Goal: Navigation & Orientation: Find specific page/section

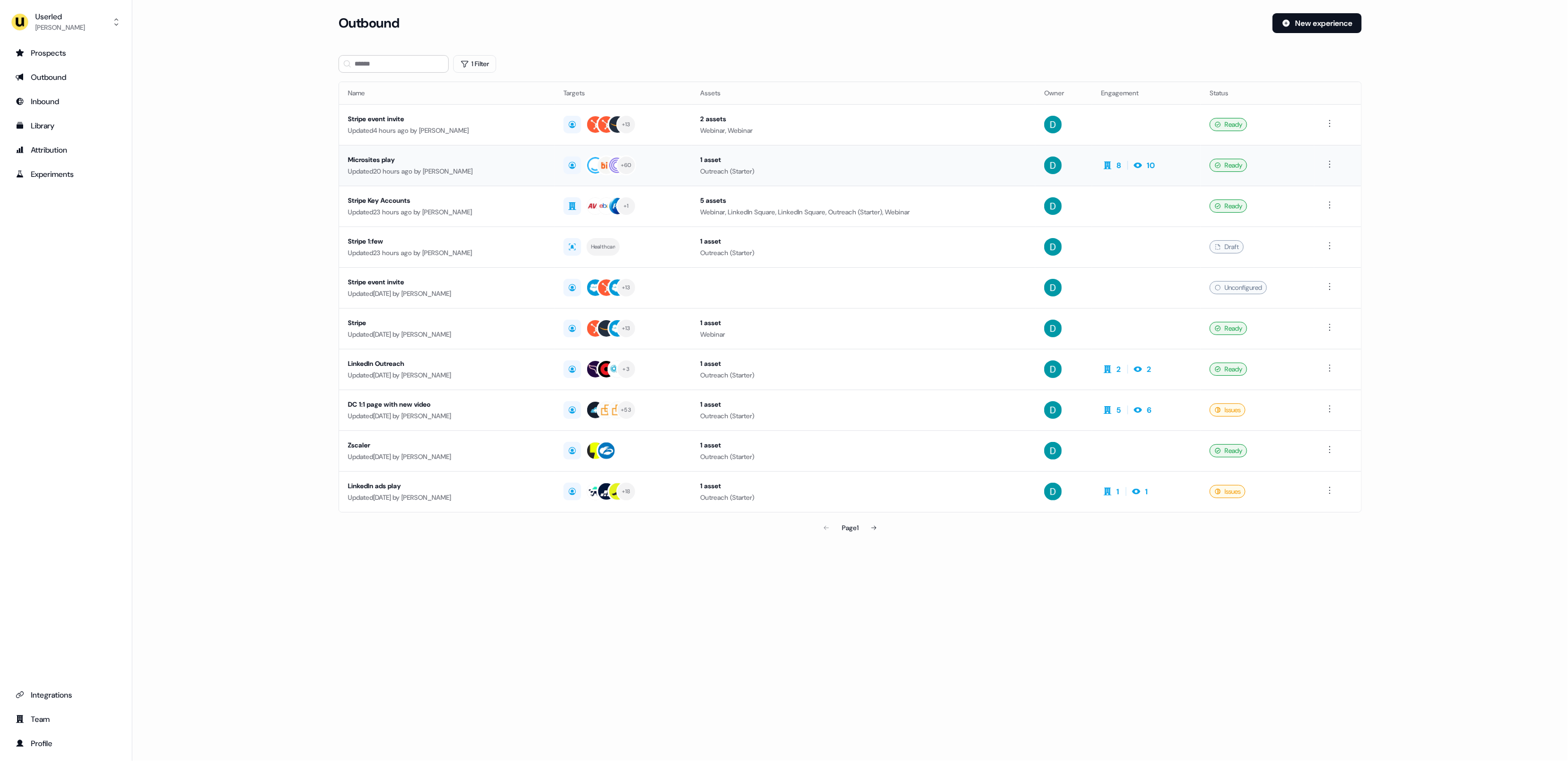
click at [374, 169] on div "Updated 20 hours ago by [PERSON_NAME]" at bounding box center [447, 172] width 198 height 11
